Goal: Task Accomplishment & Management: Manage account settings

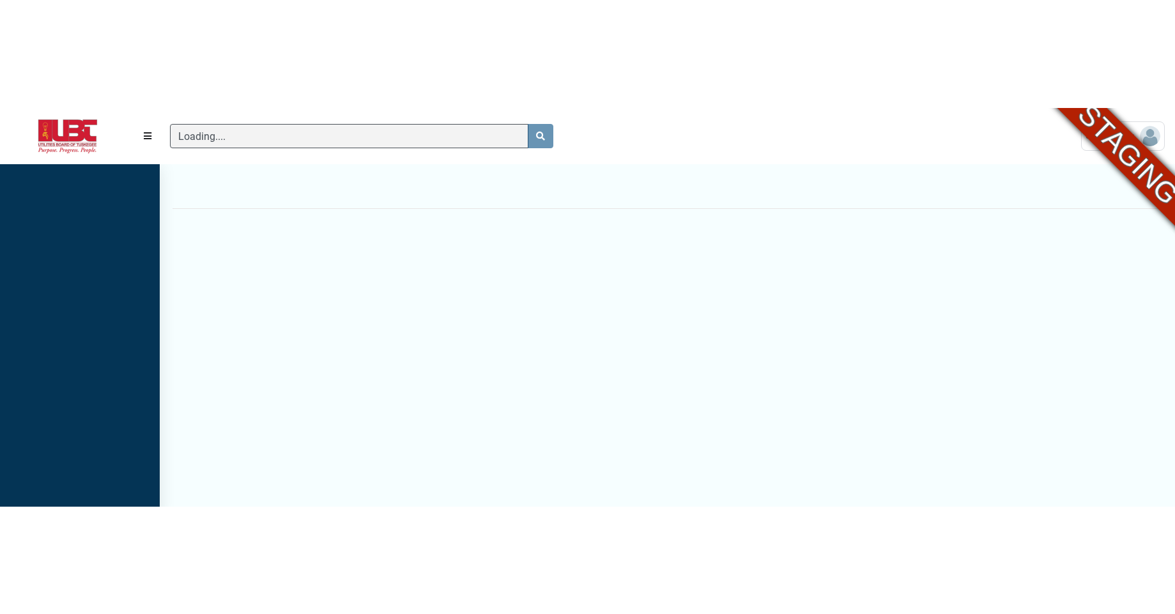
scroll to position [6, 1]
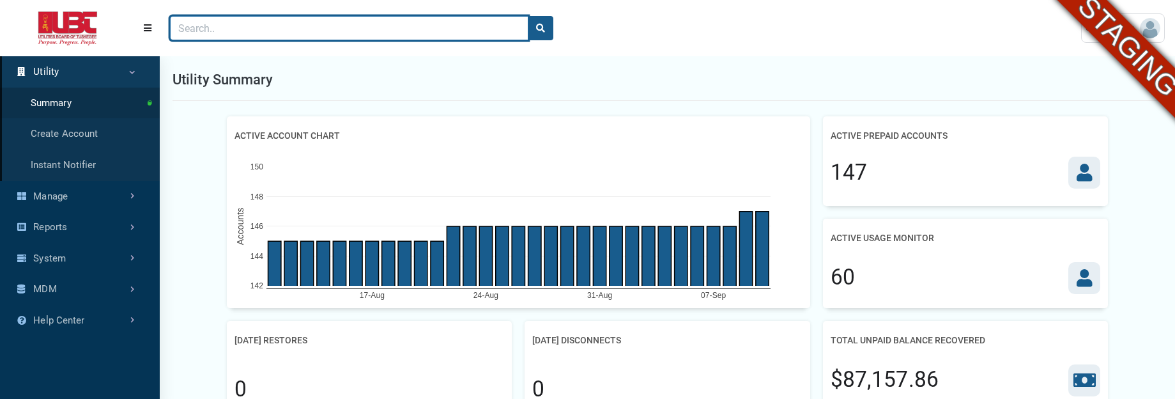
click at [293, 27] on input "Search" at bounding box center [349, 28] width 358 height 24
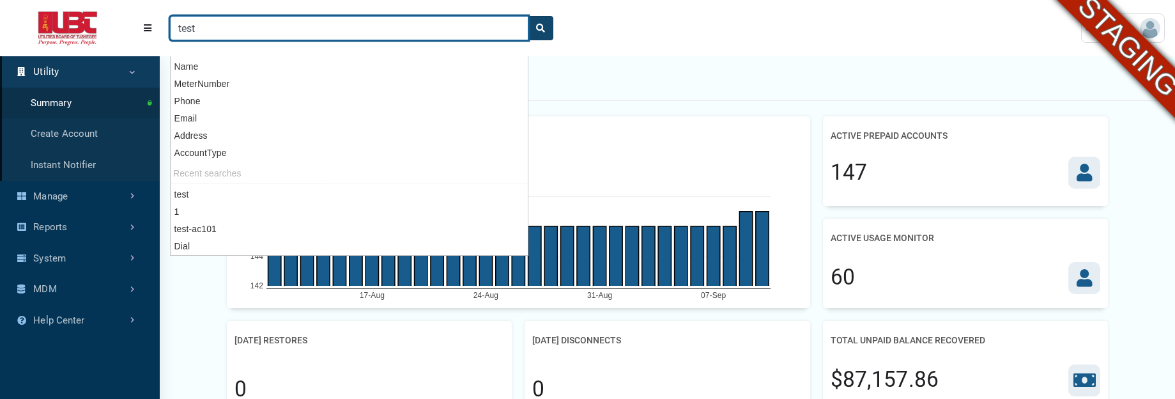
type input "test"
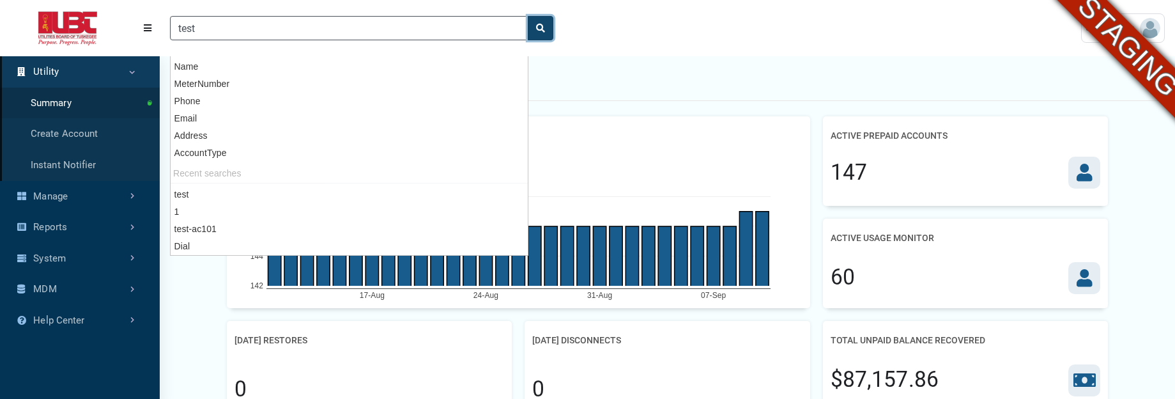
click at [546, 32] on button "search" at bounding box center [541, 28] width 26 height 24
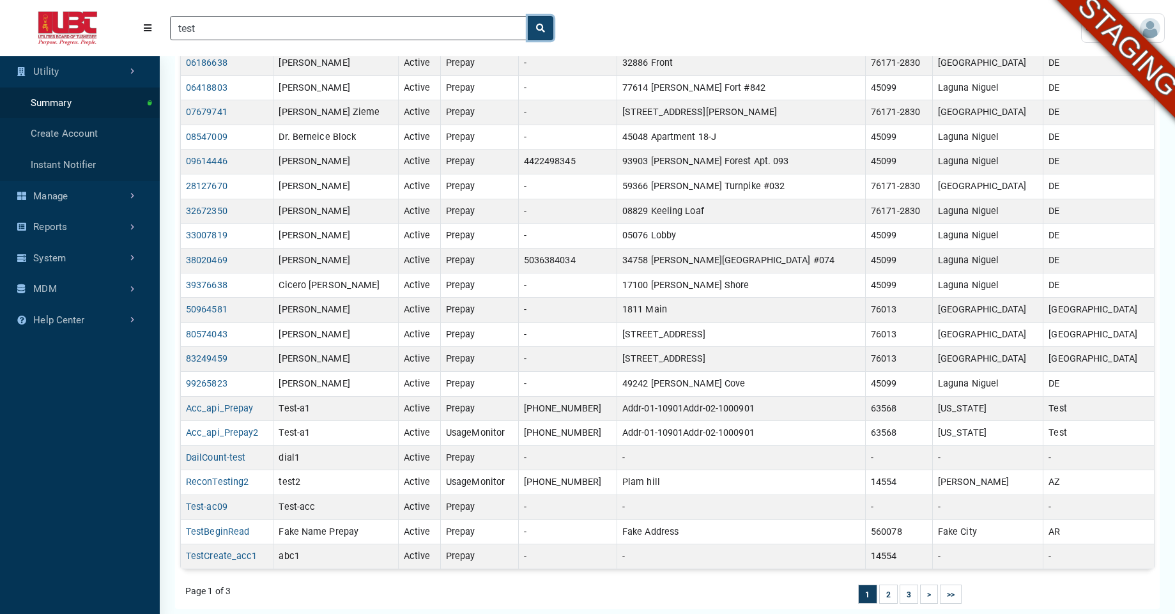
scroll to position [333, 0]
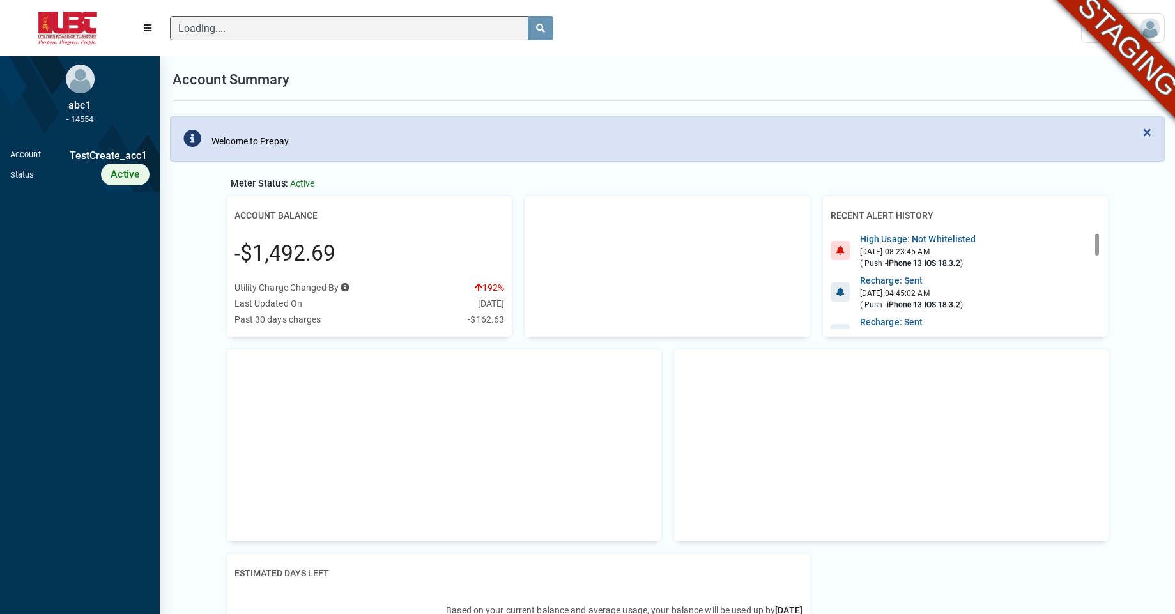
scroll to position [6, 1]
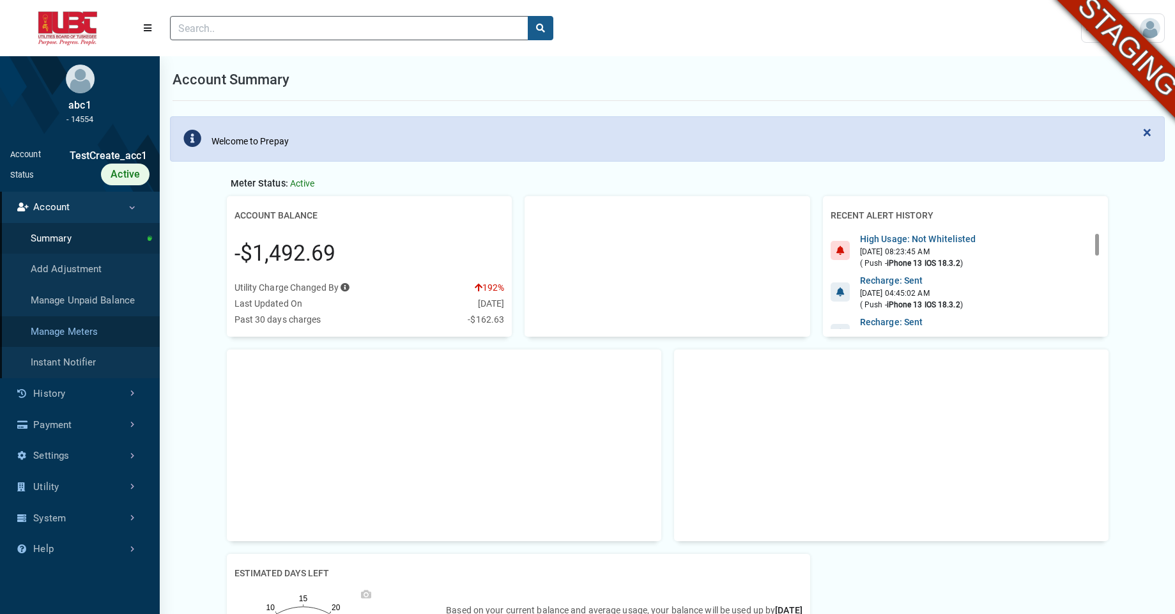
click at [81, 333] on link "Manage Meters" at bounding box center [80, 331] width 160 height 31
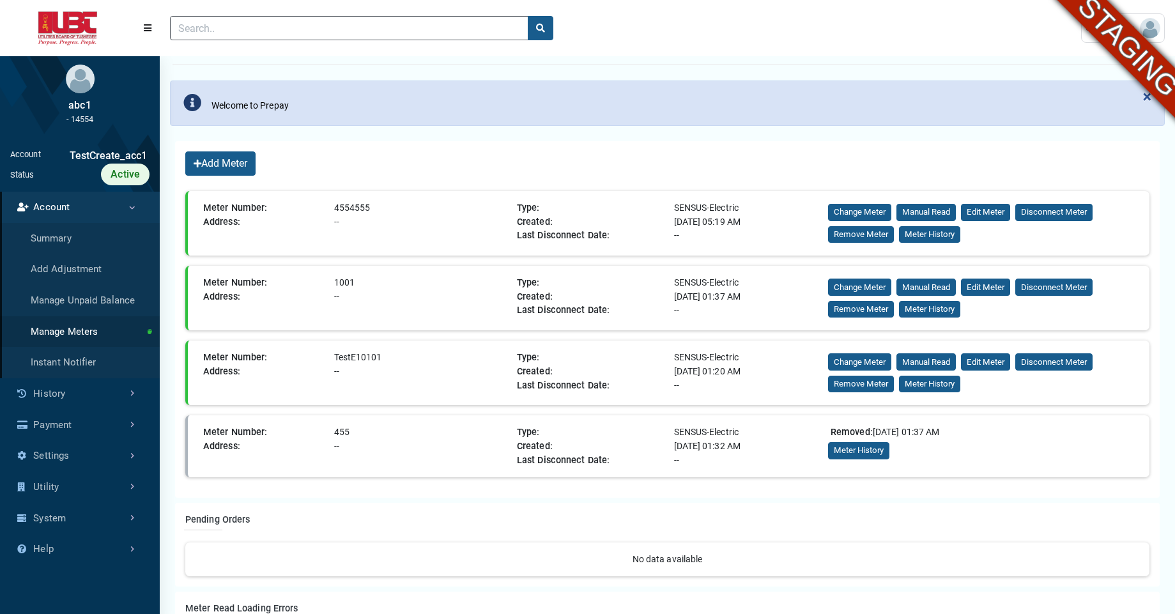
scroll to position [37, 0]
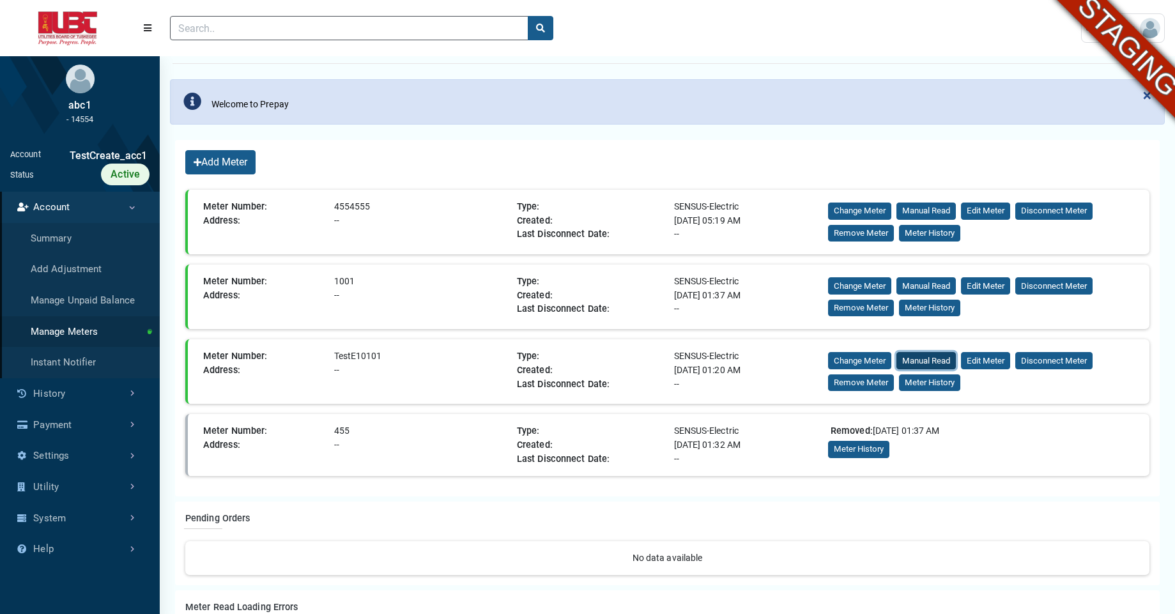
click at [915, 366] on button "Manual Read" at bounding box center [925, 360] width 59 height 17
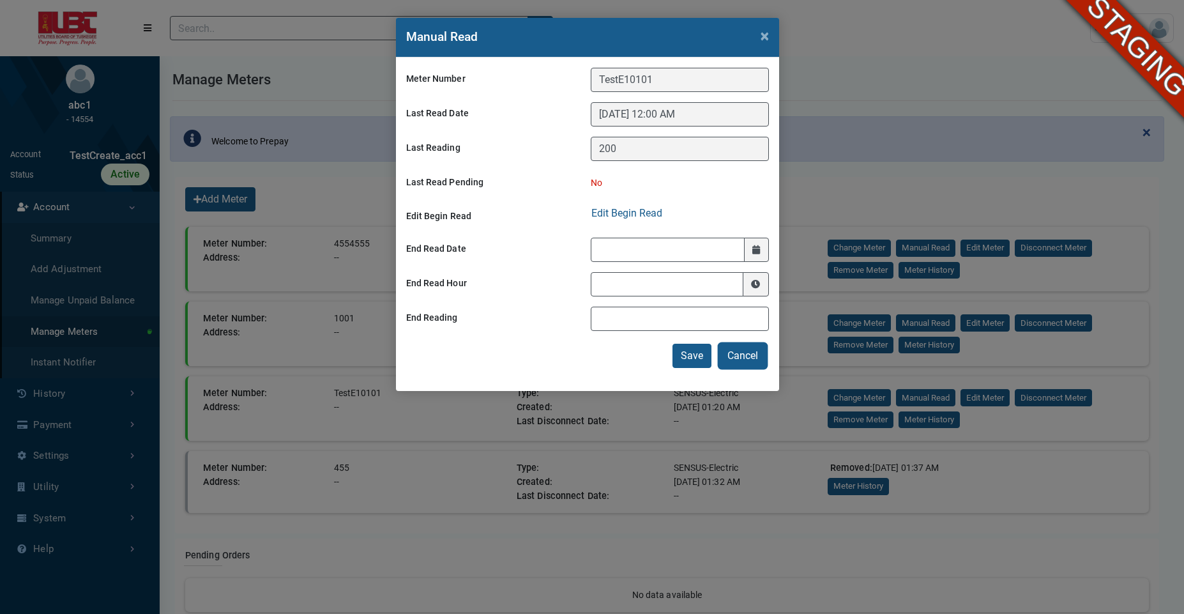
click at [743, 362] on button "Cancel" at bounding box center [742, 356] width 47 height 24
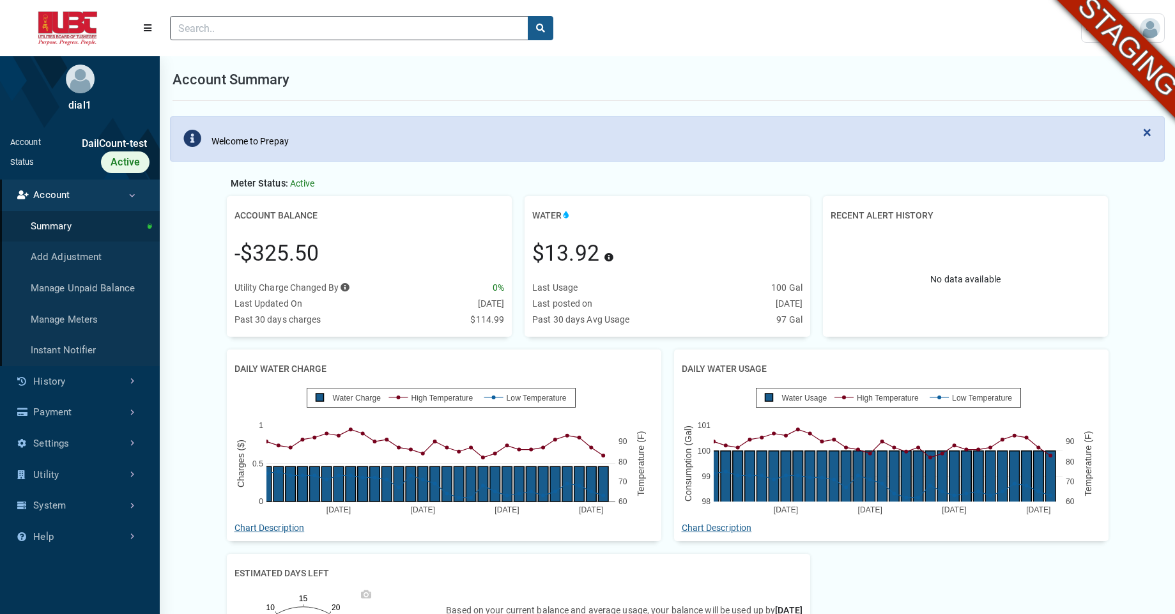
scroll to position [6, 1]
click at [66, 319] on link "Manage Meters" at bounding box center [80, 319] width 160 height 31
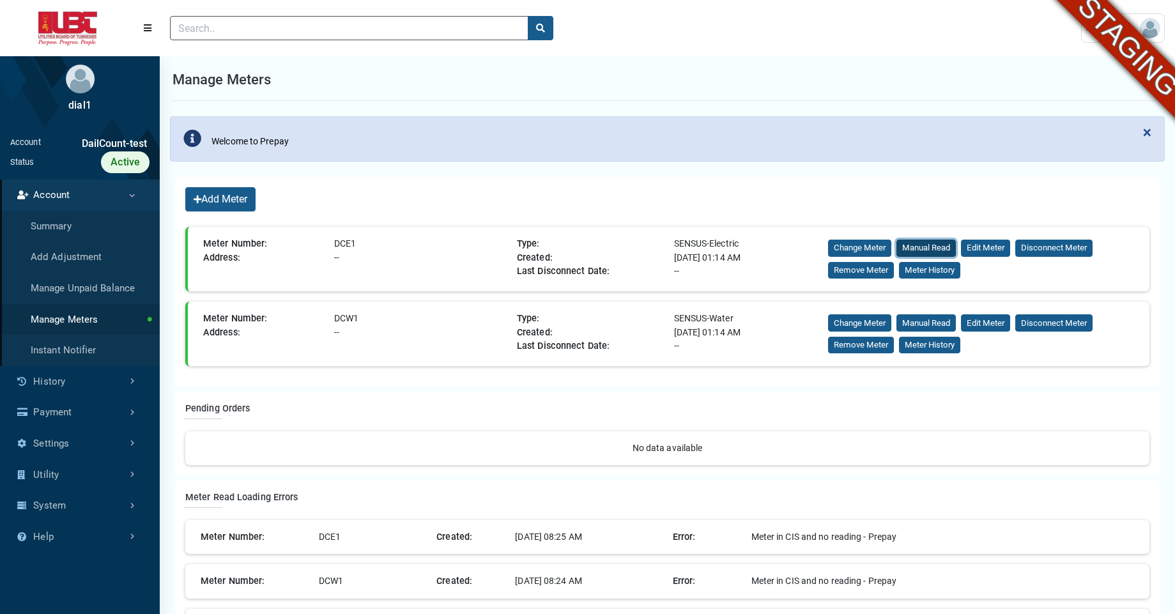
click at [937, 243] on button "Manual Read" at bounding box center [925, 248] width 59 height 17
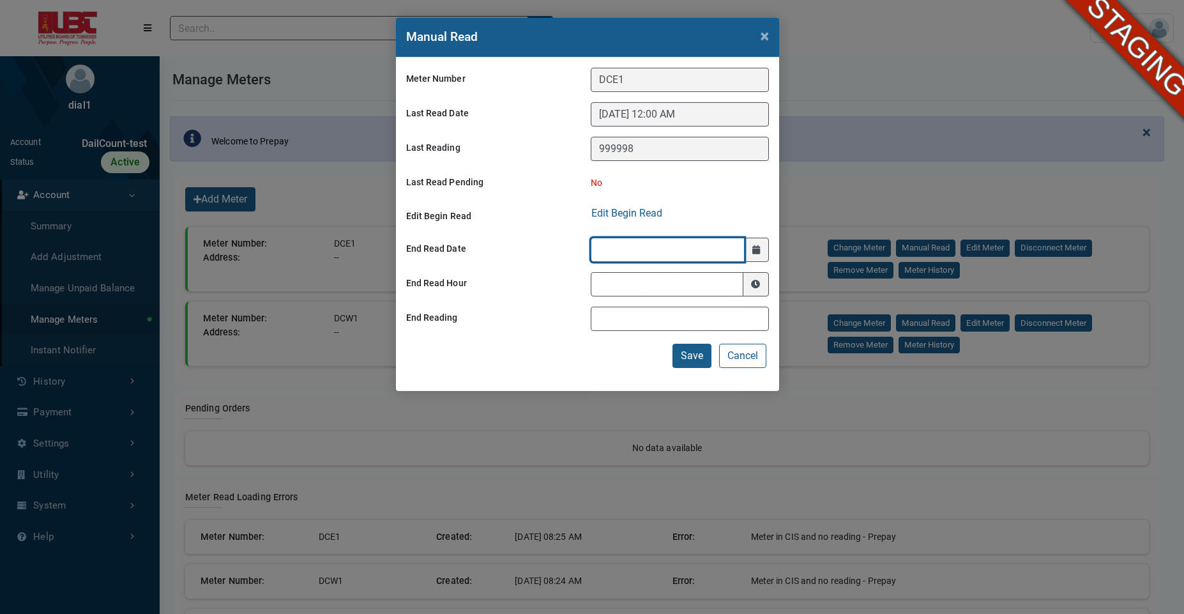
click at [635, 245] on input at bounding box center [668, 250] width 155 height 24
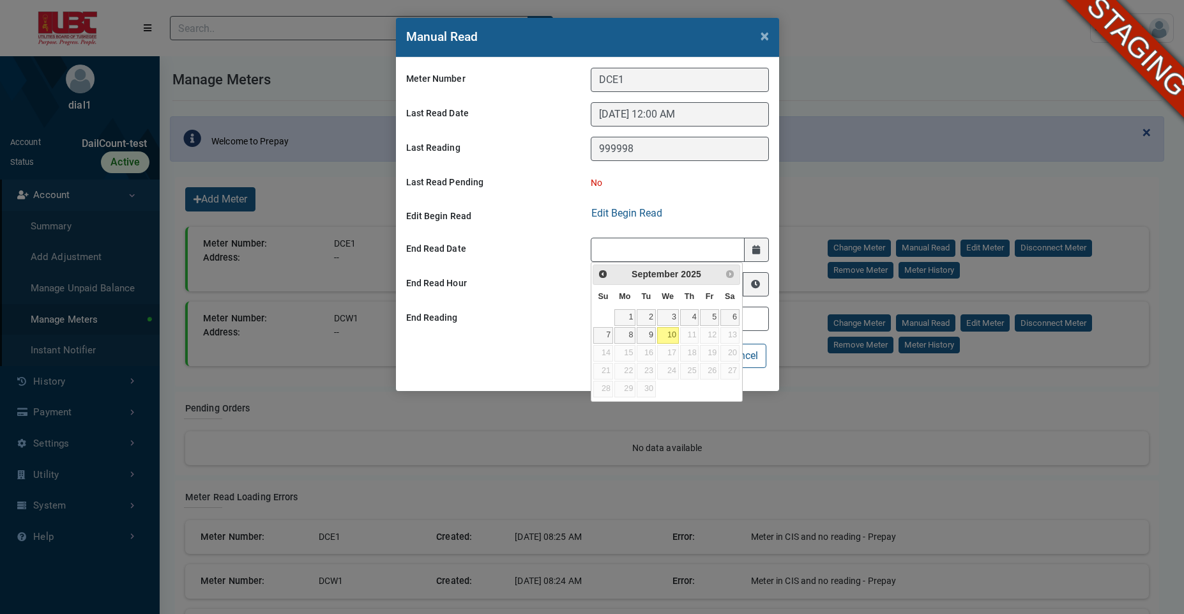
click at [668, 331] on link "10" at bounding box center [668, 335] width 22 height 17
type input "[DATE]"
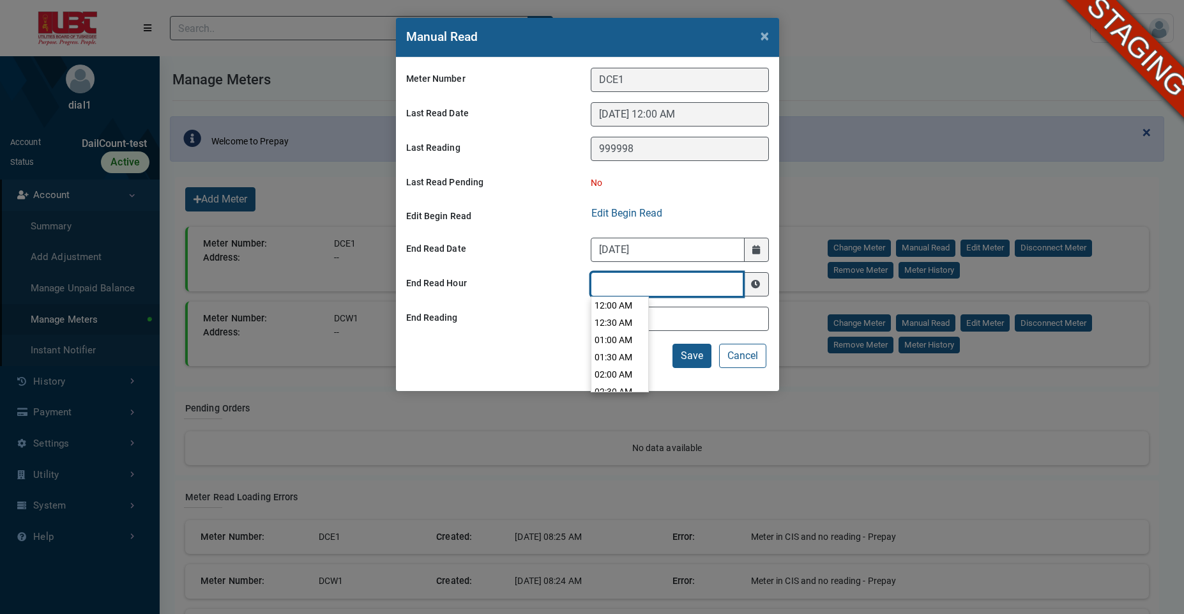
click at [616, 281] on input at bounding box center [667, 284] width 153 height 24
type input "01:00 AM"
click at [609, 337] on li "01:00 AM" at bounding box center [620, 340] width 57 height 17
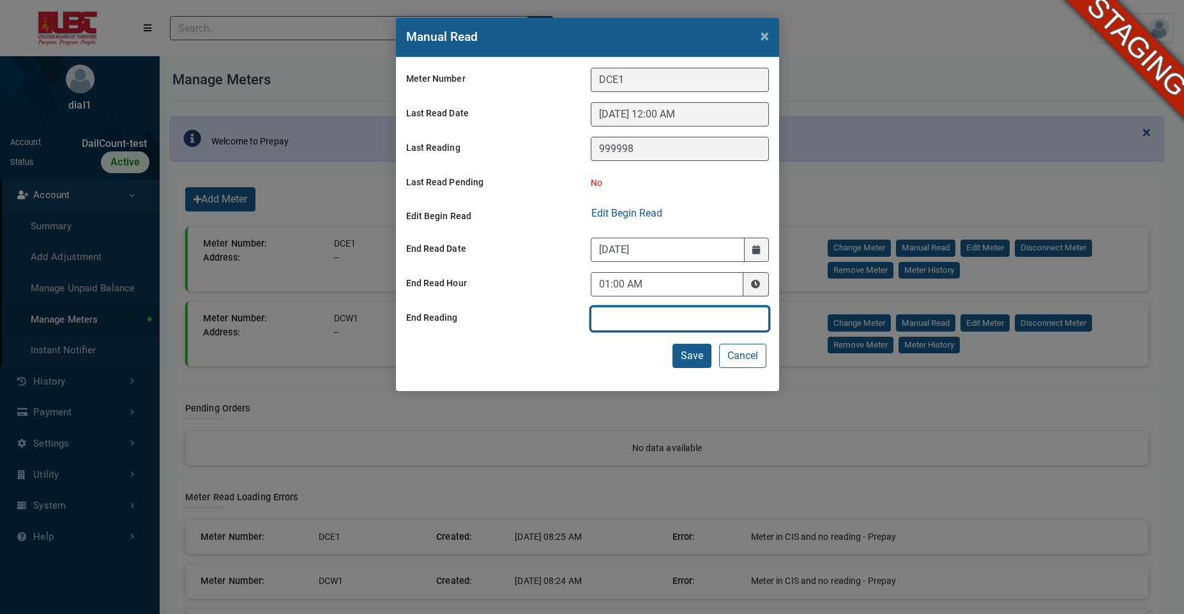
click at [615, 325] on input "text" at bounding box center [680, 319] width 178 height 24
type input "999999"
click at [591, 205] on button "Edit Begin Read" at bounding box center [627, 213] width 72 height 17
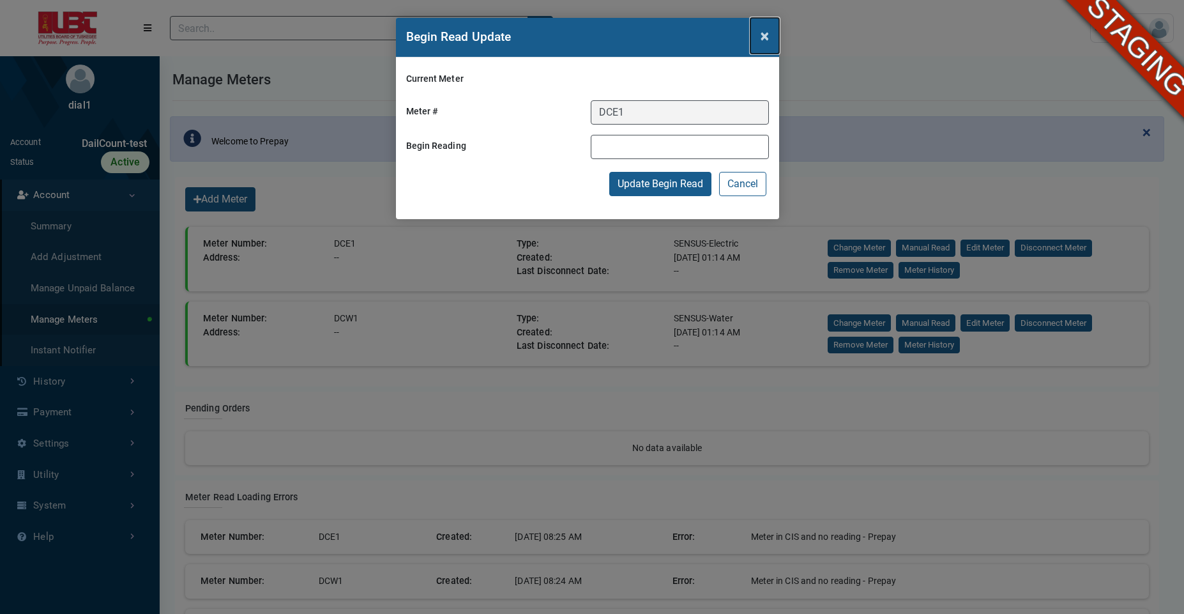
click at [765, 40] on span "×" at bounding box center [765, 36] width 8 height 18
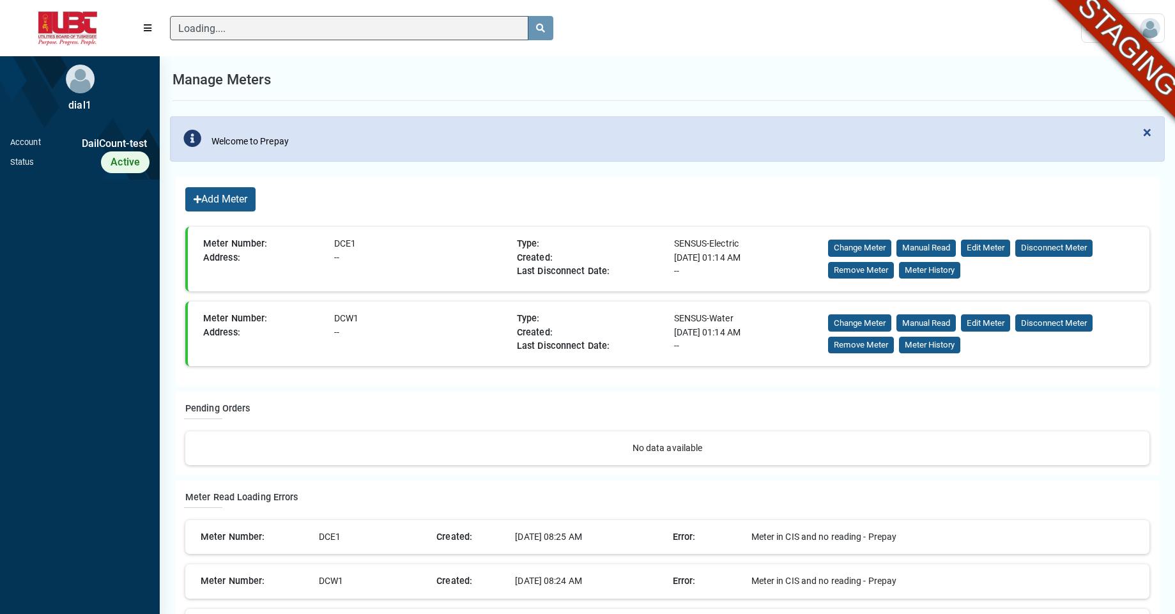
scroll to position [6, 1]
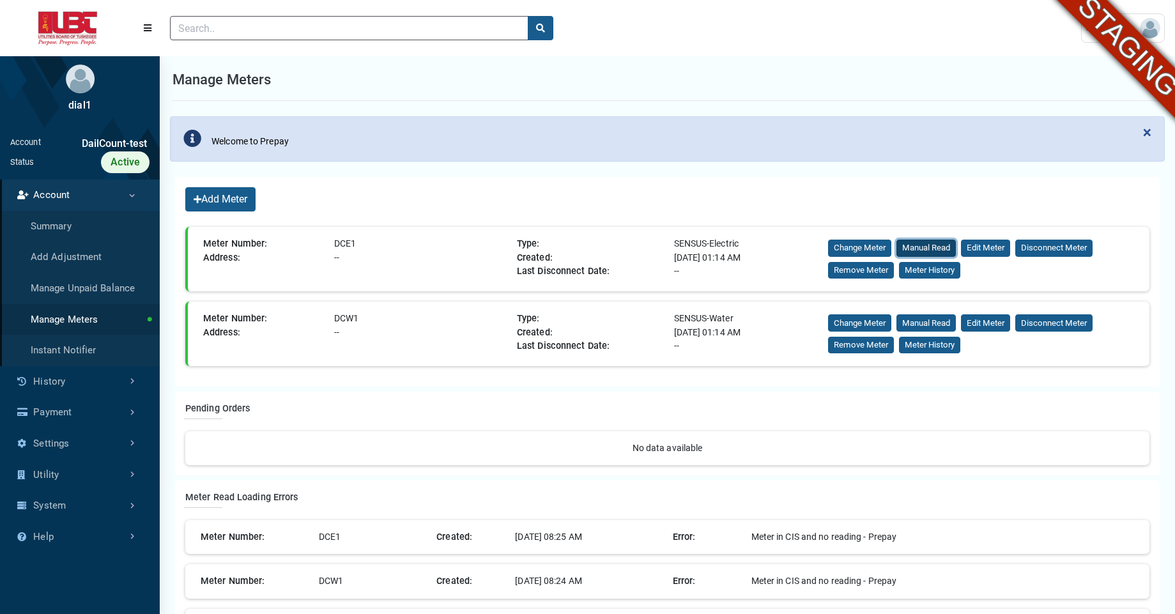
click at [930, 248] on button "Manual Read" at bounding box center [925, 248] width 59 height 17
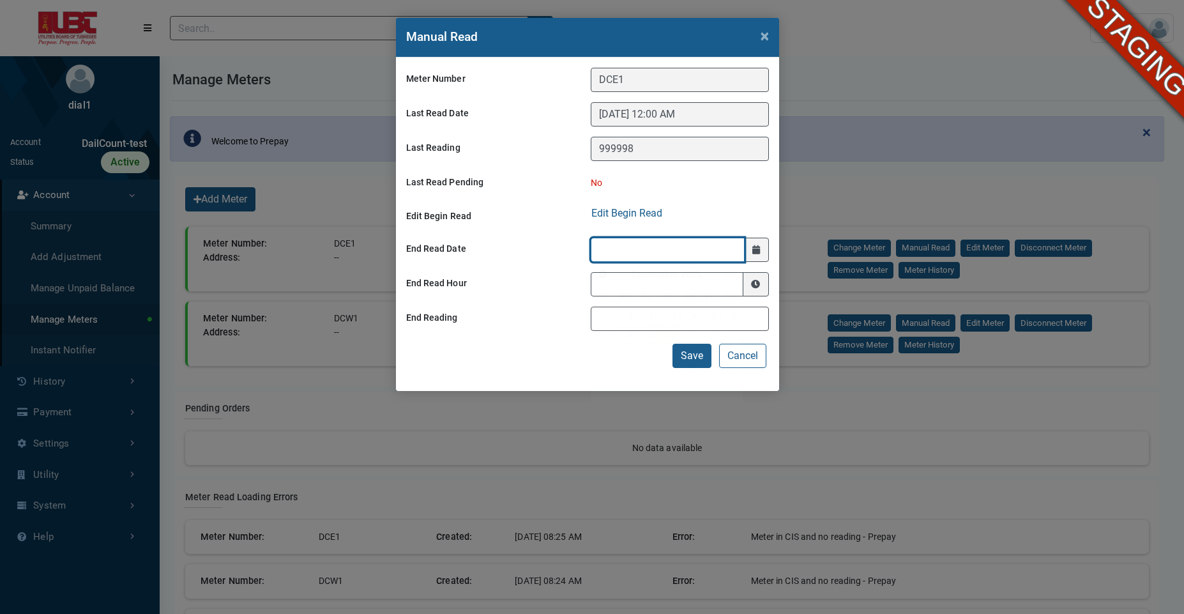
click at [626, 250] on input at bounding box center [668, 250] width 155 height 24
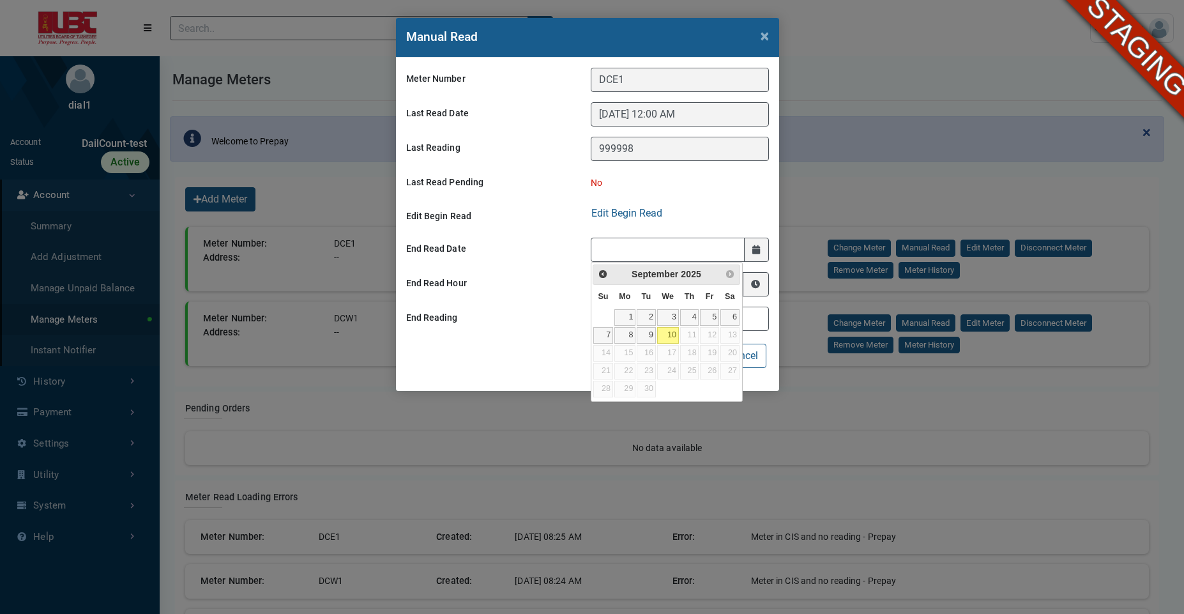
click at [666, 337] on link "10" at bounding box center [668, 335] width 22 height 17
type input "[DATE]"
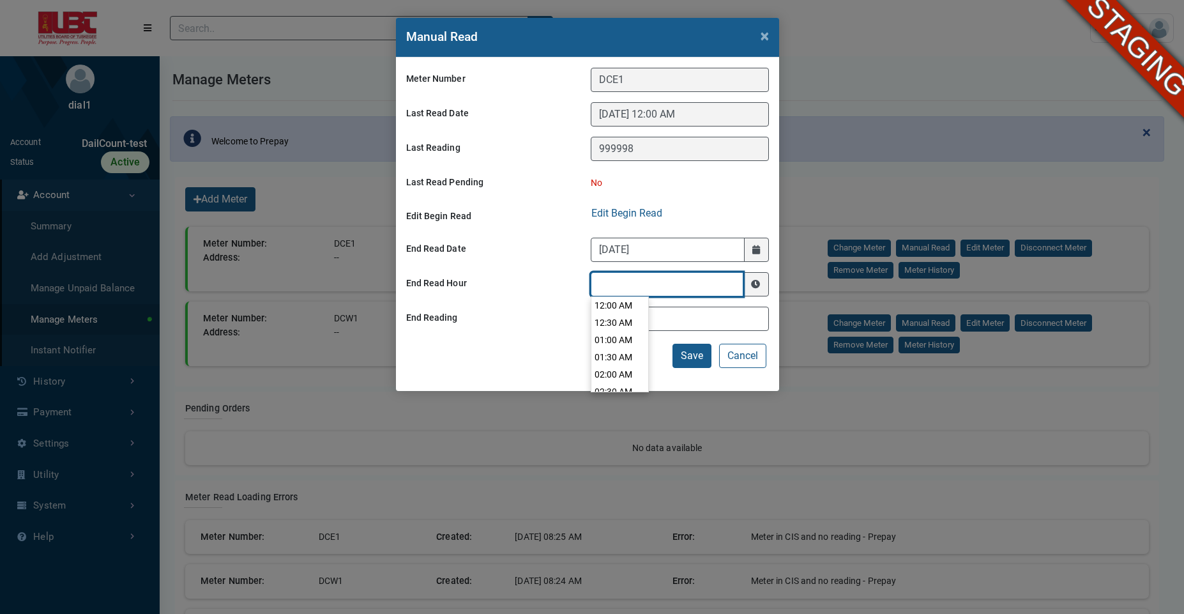
click at [620, 282] on input at bounding box center [667, 284] width 153 height 24
type input "01:00 AM"
click at [619, 346] on li "01:00 AM" at bounding box center [620, 340] width 57 height 17
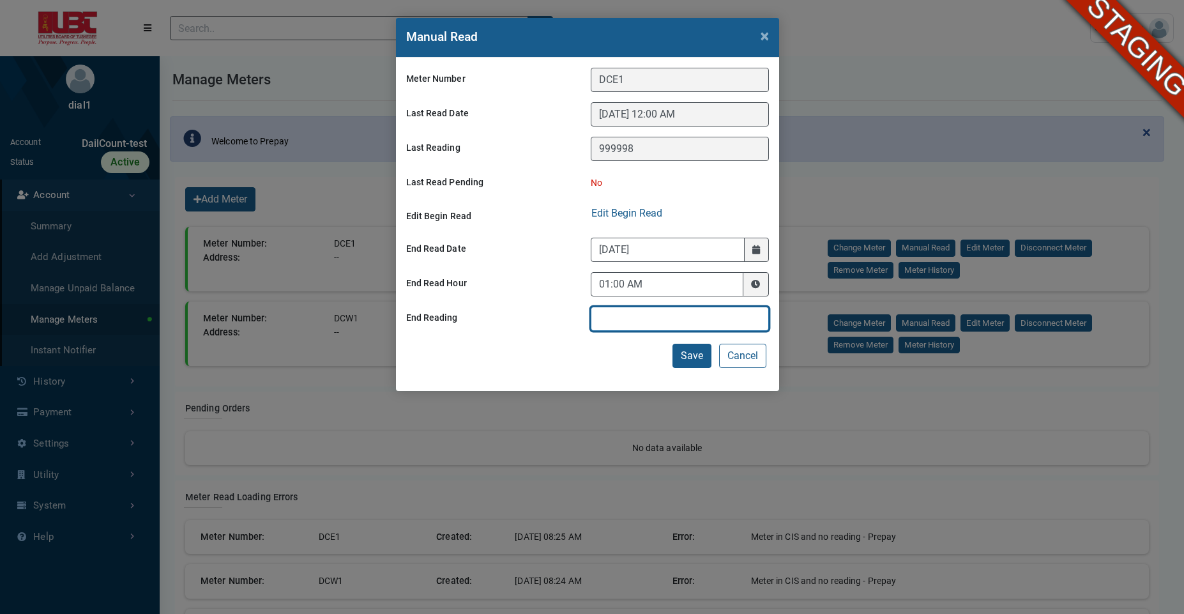
click at [613, 320] on input "text" at bounding box center [680, 319] width 178 height 24
type input "999999"
click at [592, 356] on div "Meter Number DCE1 Last Read Date 05/22/2025 12:00 AM Last Reading 999998 Last R…" at bounding box center [587, 223] width 383 height 333
click at [694, 346] on button "Save" at bounding box center [692, 356] width 39 height 24
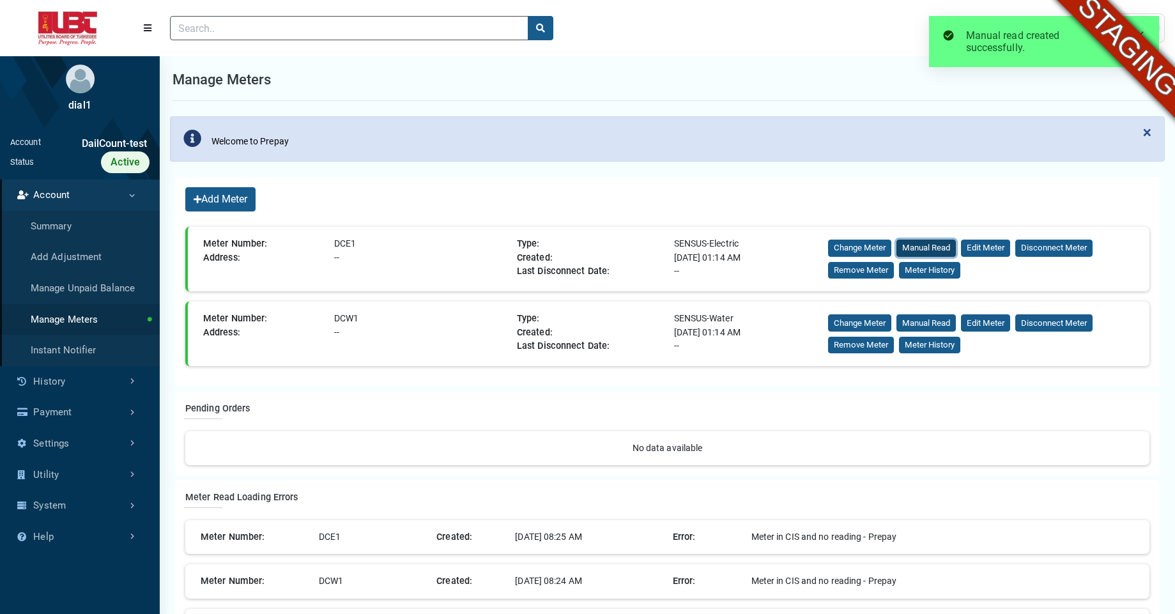
click at [925, 248] on button "Manual Read" at bounding box center [925, 248] width 59 height 17
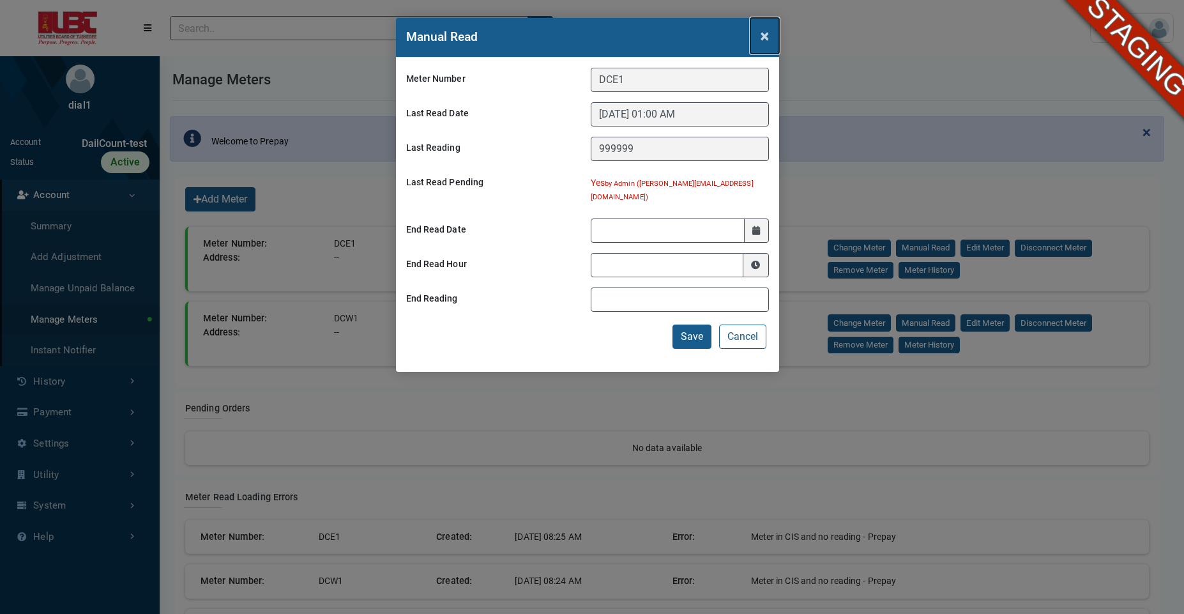
click at [759, 40] on button "×" at bounding box center [765, 36] width 29 height 36
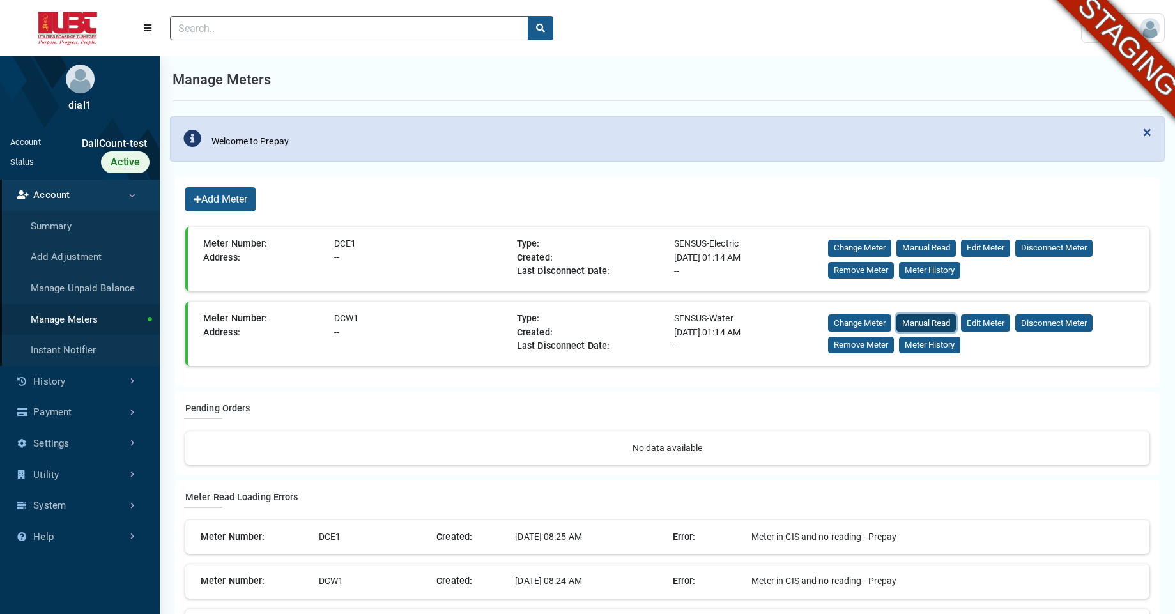
click at [928, 328] on button "Manual Read" at bounding box center [925, 322] width 59 height 17
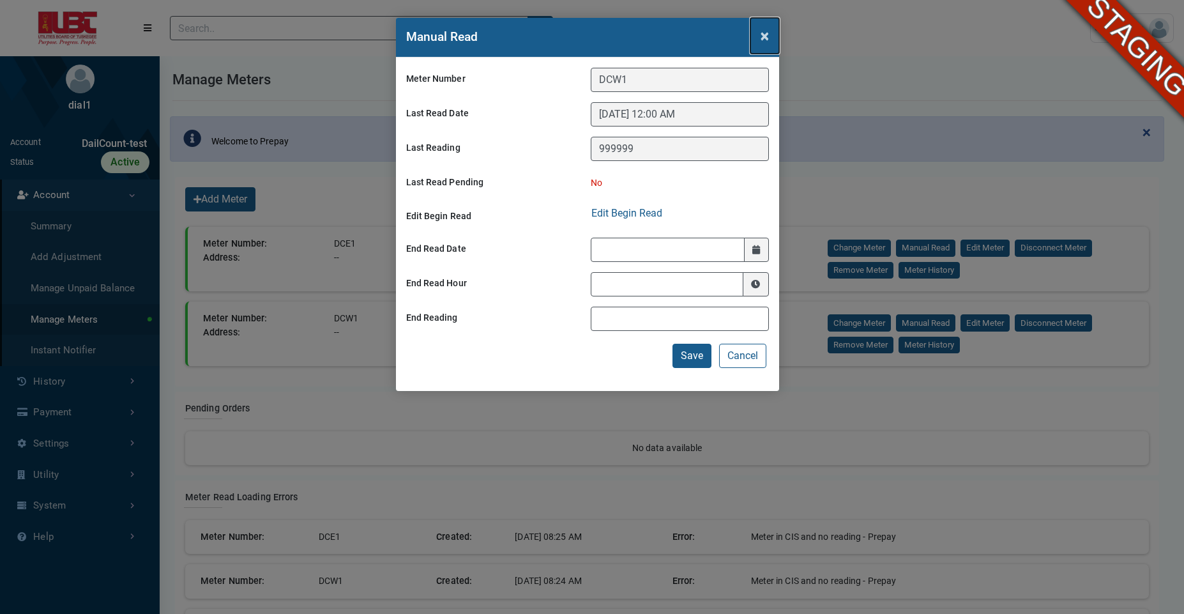
click at [759, 43] on button "×" at bounding box center [765, 36] width 29 height 36
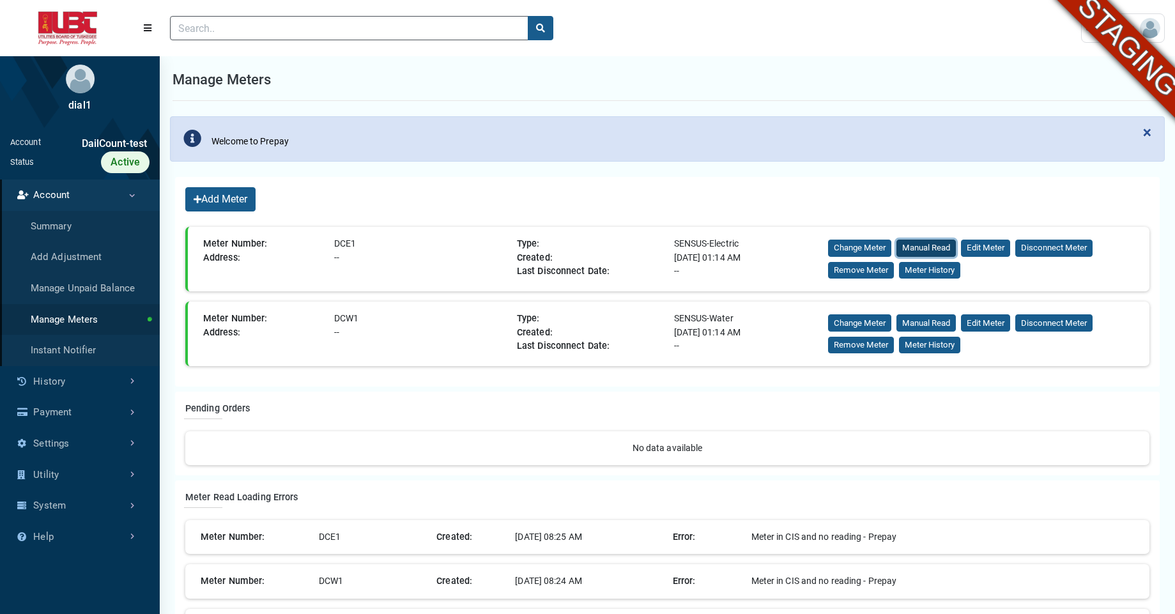
click at [917, 243] on button "Manual Read" at bounding box center [925, 248] width 59 height 17
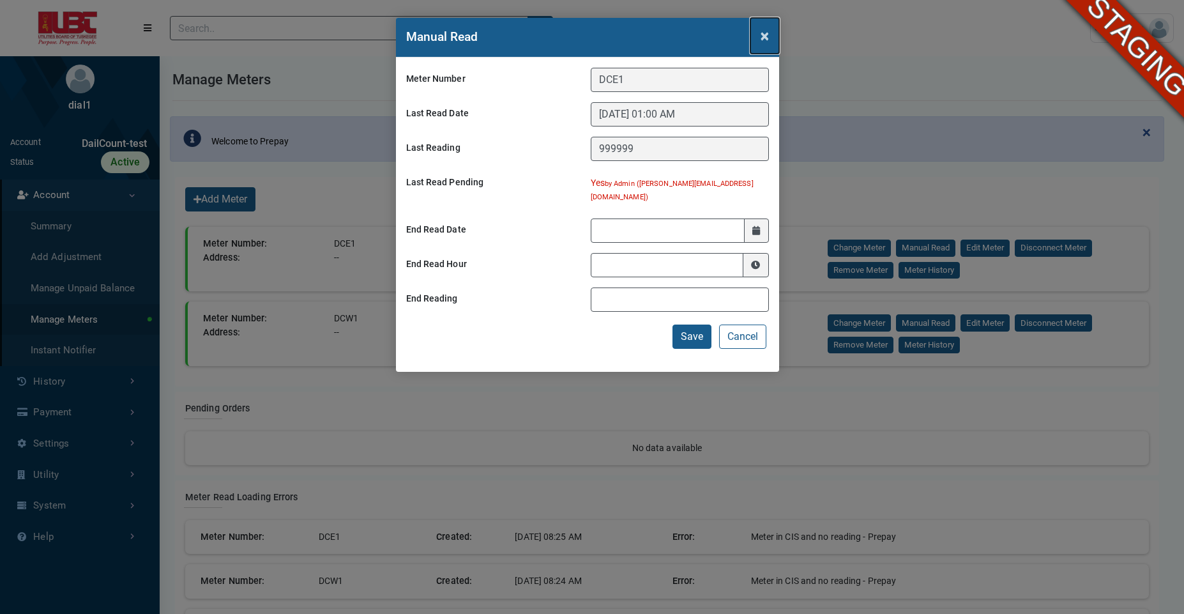
click at [767, 38] on span "×" at bounding box center [765, 36] width 8 height 18
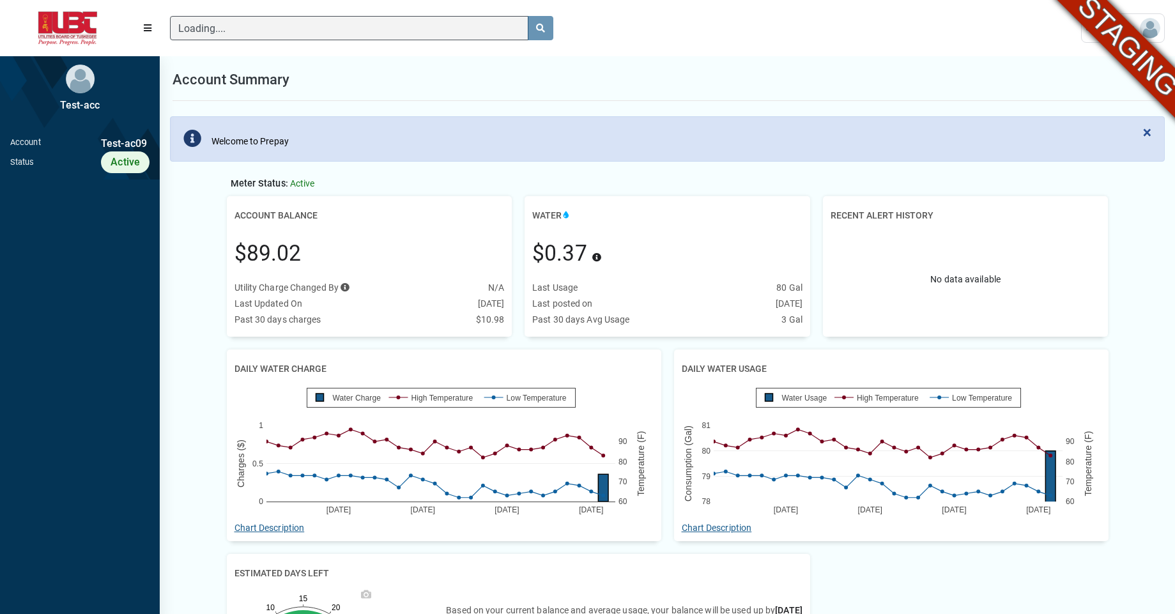
scroll to position [6, 1]
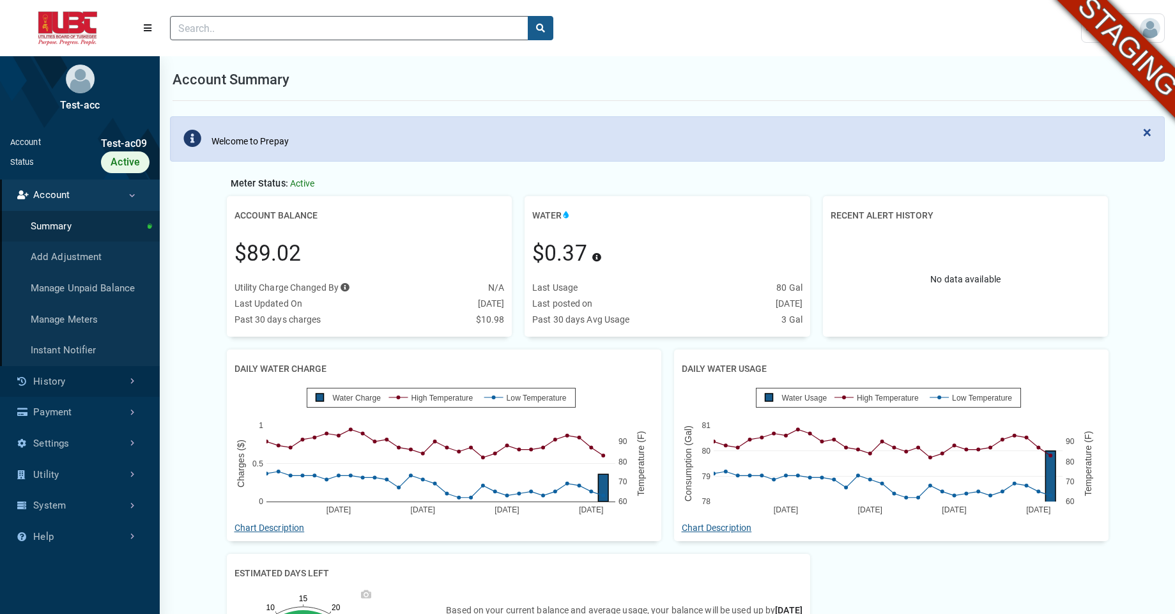
click at [103, 383] on link "History" at bounding box center [80, 381] width 160 height 31
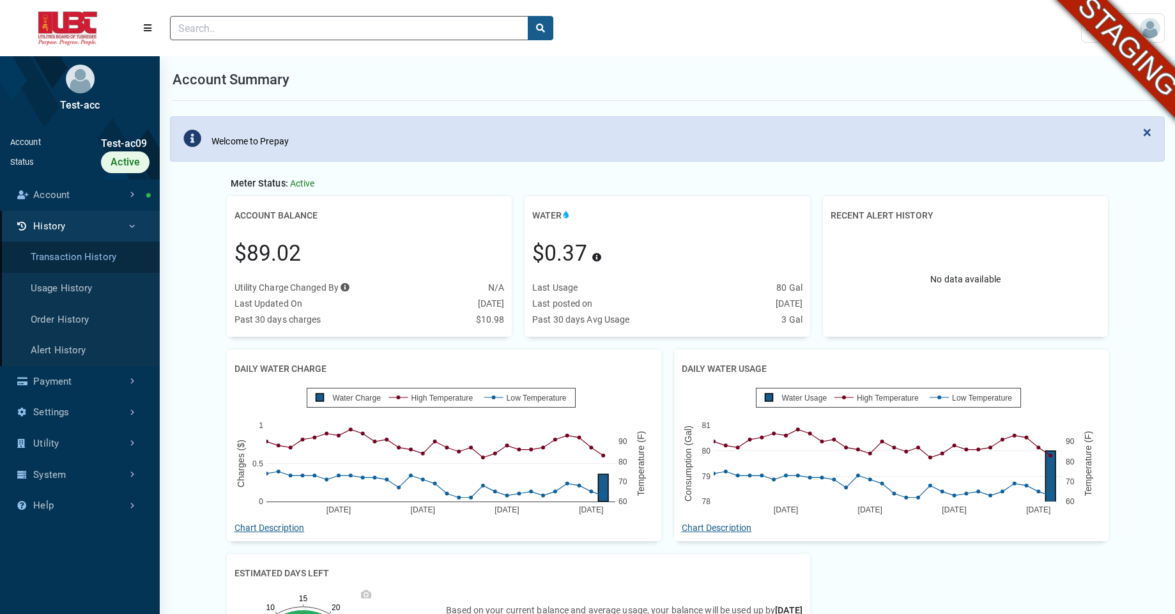
click at [79, 255] on link "Transaction History" at bounding box center [80, 256] width 160 height 31
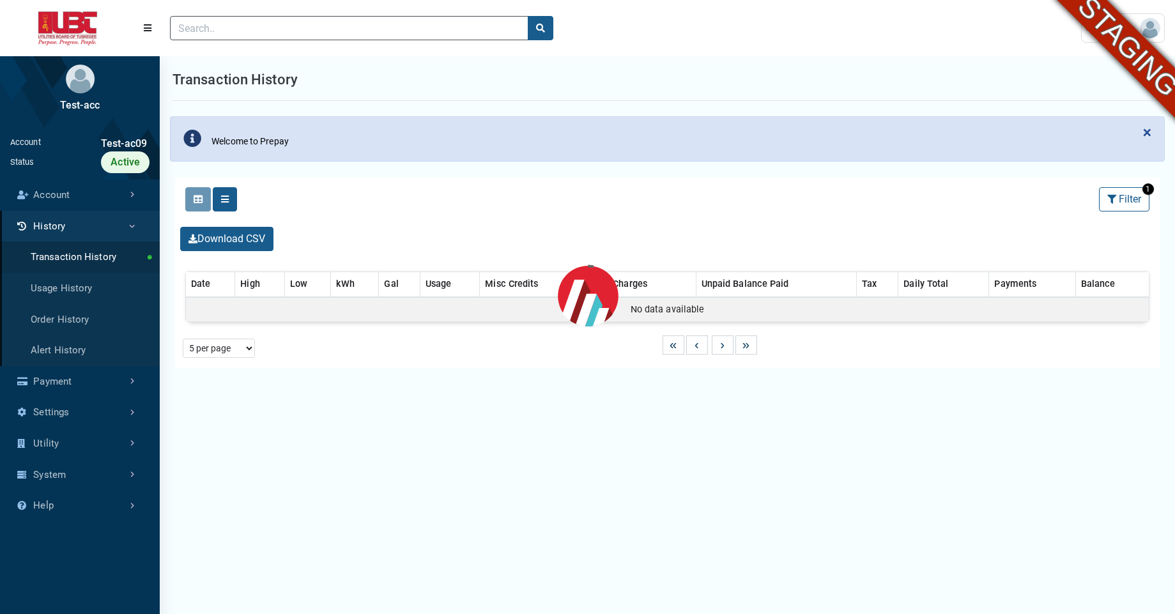
select select "25 per page"
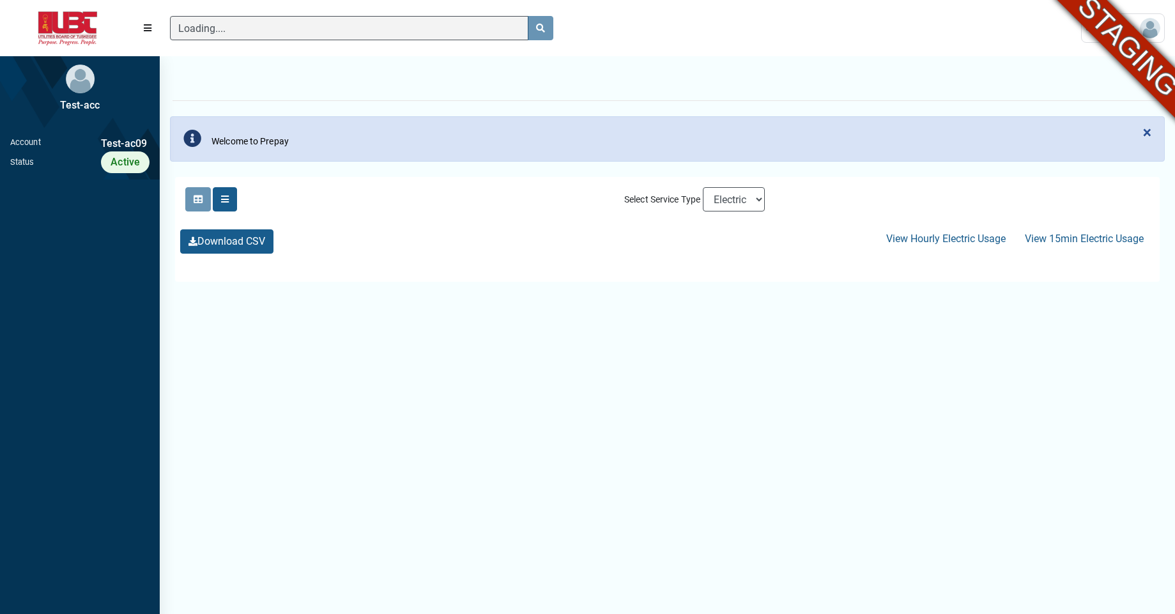
scroll to position [445, 160]
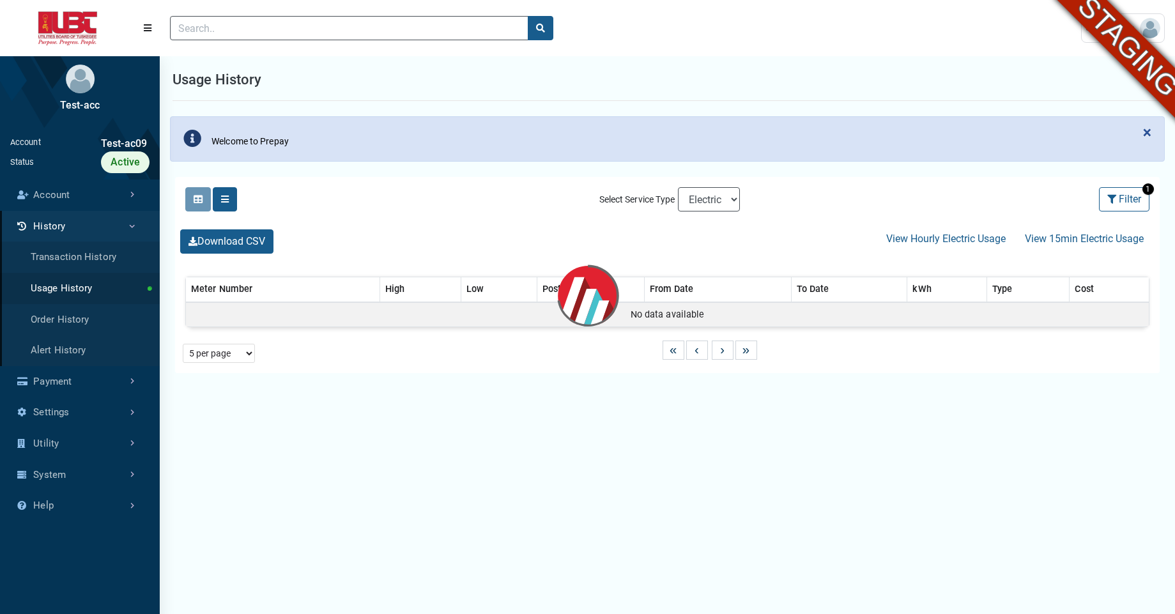
select select "25 per page"
